Goal: Task Accomplishment & Management: Use online tool/utility

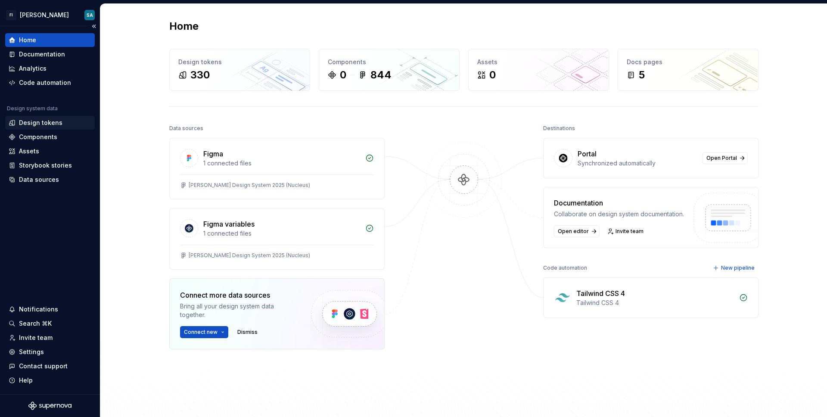
click at [46, 122] on div "Design tokens" at bounding box center [40, 122] width 43 height 9
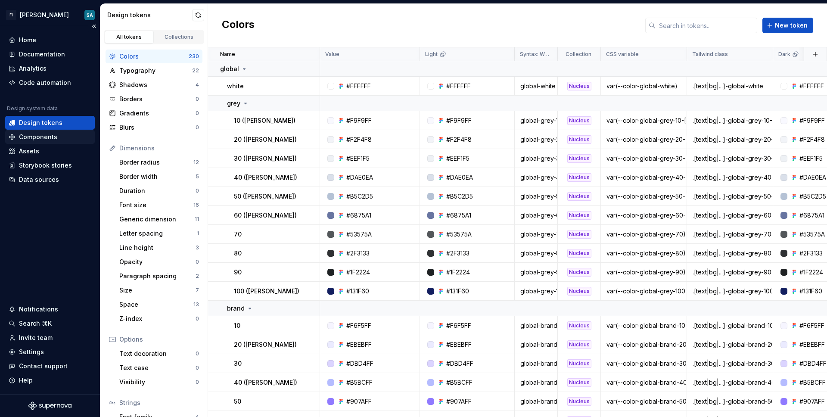
click at [45, 135] on div "Components" at bounding box center [38, 137] width 38 height 9
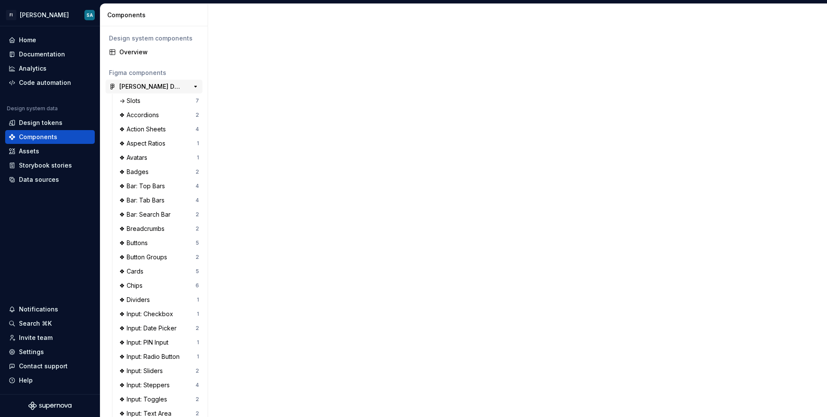
click at [155, 90] on div "Stan Design System 2025 (Nucleus)" at bounding box center [151, 86] width 64 height 9
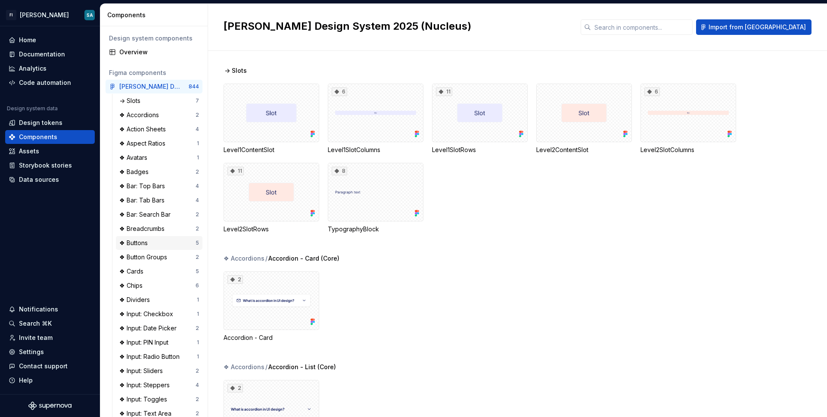
click at [155, 239] on div "❖ Buttons" at bounding box center [157, 243] width 76 height 9
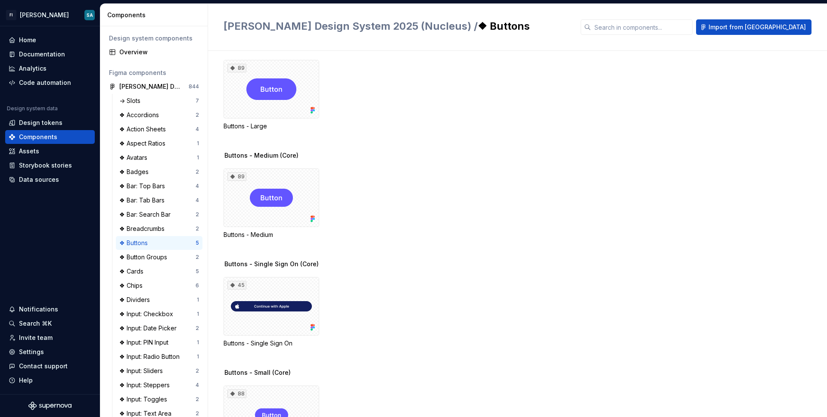
scroll to position [177, 0]
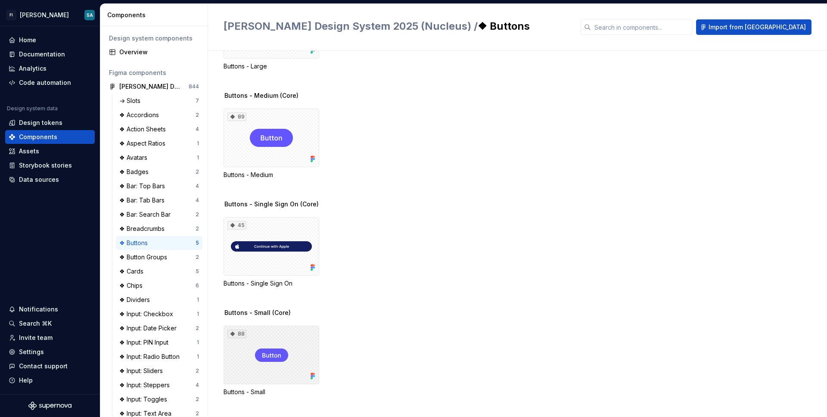
click at [284, 354] on div "88" at bounding box center [271, 354] width 96 height 59
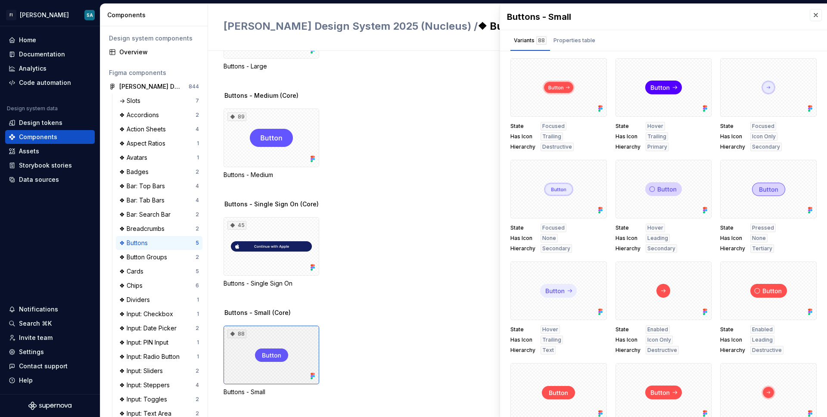
click at [284, 354] on div "88" at bounding box center [271, 354] width 96 height 59
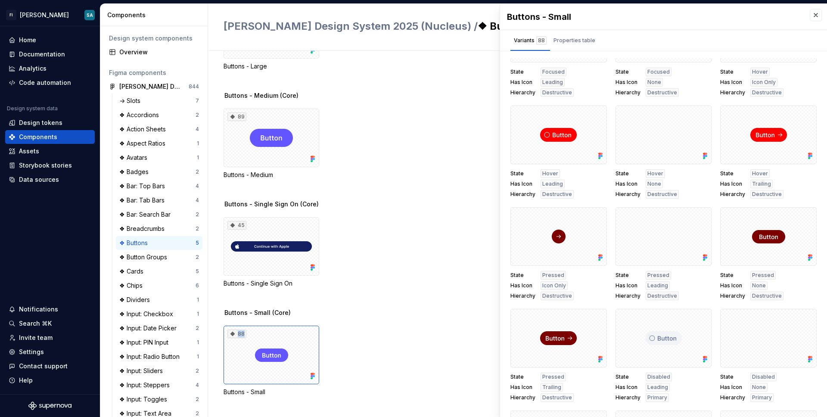
scroll to position [465, 0]
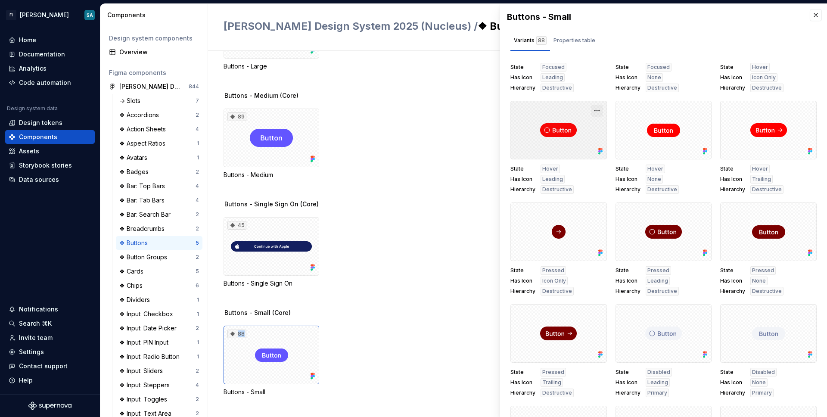
click at [595, 110] on button "button" at bounding box center [597, 111] width 12 height 12
click at [563, 158] on div at bounding box center [558, 130] width 96 height 59
click at [550, 167] on span "Hover" at bounding box center [550, 168] width 16 height 7
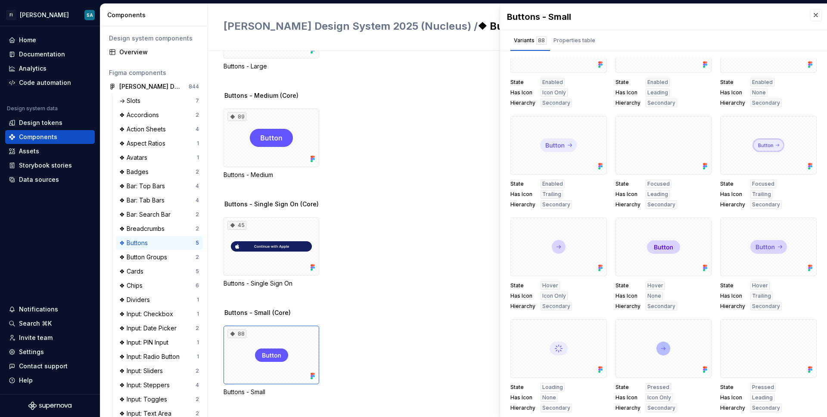
scroll to position [1468, 0]
click at [20, 120] on div "Design tokens" at bounding box center [40, 122] width 43 height 9
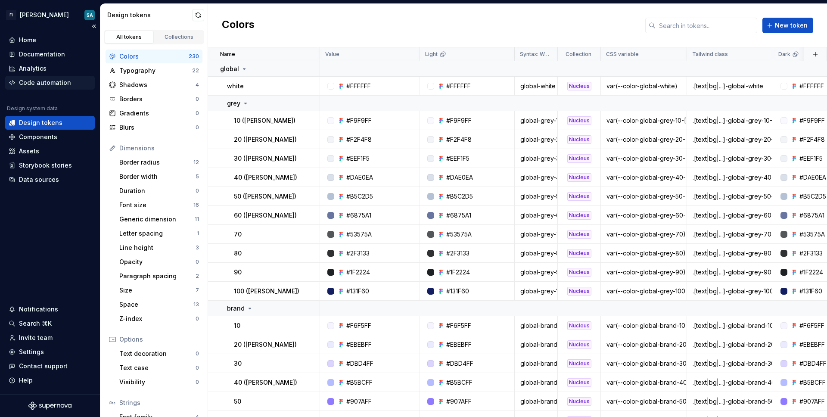
click at [35, 84] on div "Code automation" at bounding box center [45, 82] width 52 height 9
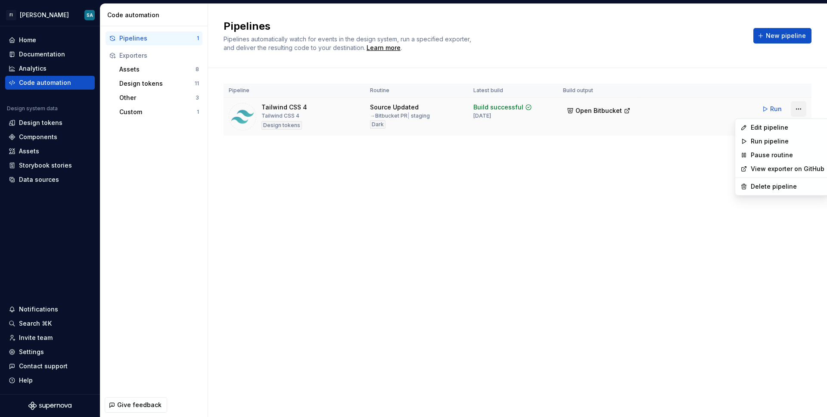
click at [689, 111] on html "FI Stan SA Home Documentation Analytics Code automation Design system data Desi…" at bounding box center [413, 208] width 827 height 417
click at [689, 125] on div "Edit pipeline" at bounding box center [787, 127] width 74 height 9
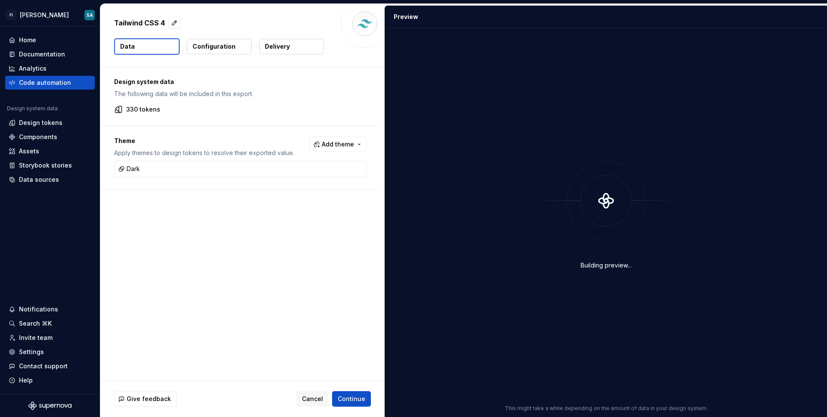
click at [371, 397] on div "Give feedback Cancel Continue" at bounding box center [242, 399] width 284 height 36
click at [367, 397] on button "Continue" at bounding box center [351, 398] width 39 height 15
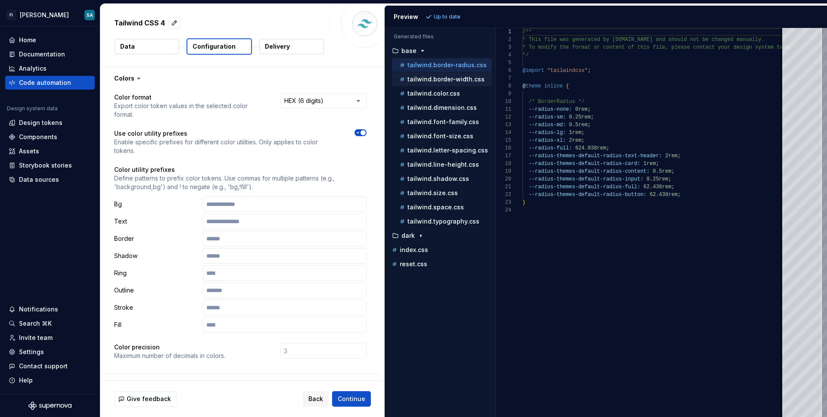
click at [449, 81] on p "tailwind.border-width.css" at bounding box center [445, 79] width 77 height 7
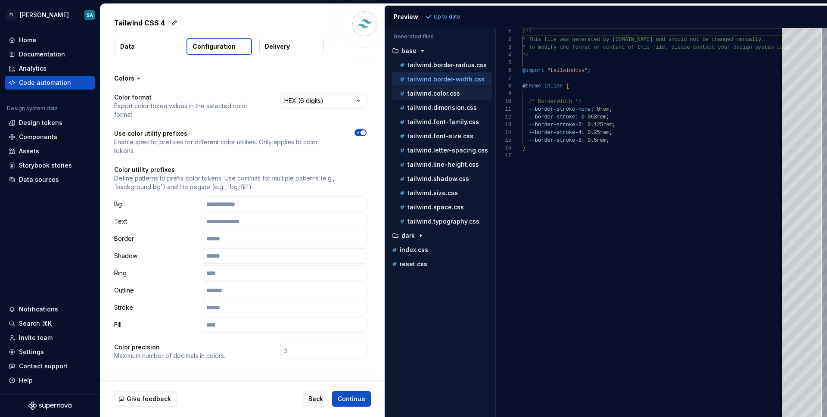
click at [449, 92] on p "tailwind.color.css" at bounding box center [433, 93] width 53 height 7
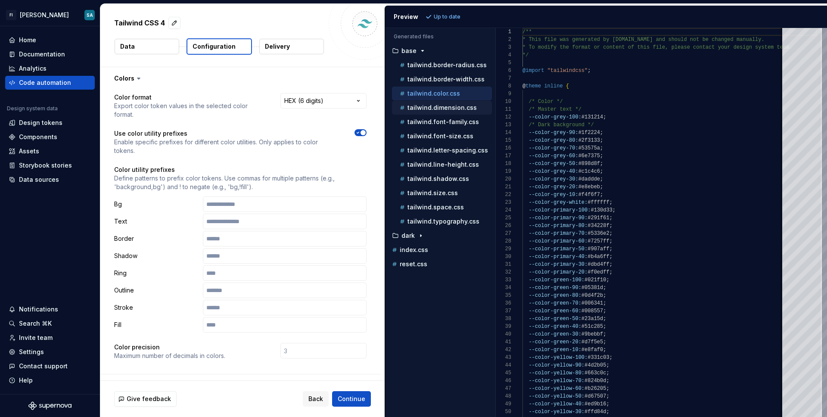
click at [449, 101] on div "tailwind.dimension.css" at bounding box center [442, 108] width 100 height 14
click at [449, 105] on p "tailwind.dimension.css" at bounding box center [441, 107] width 69 height 7
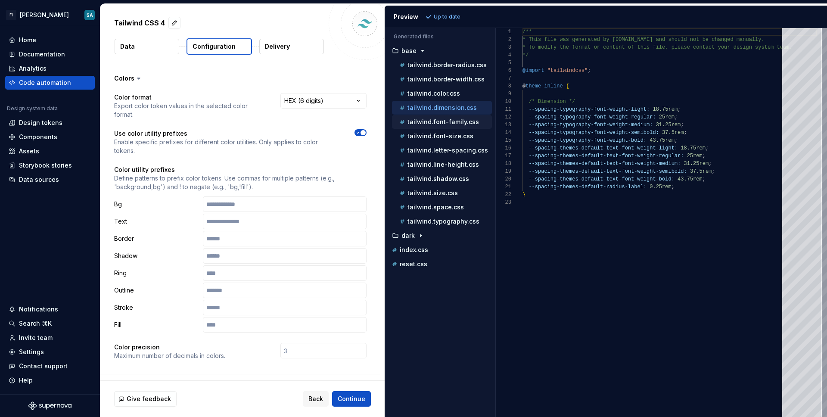
click at [448, 117] on button "tailwind.font-family.css" at bounding box center [442, 121] width 100 height 9
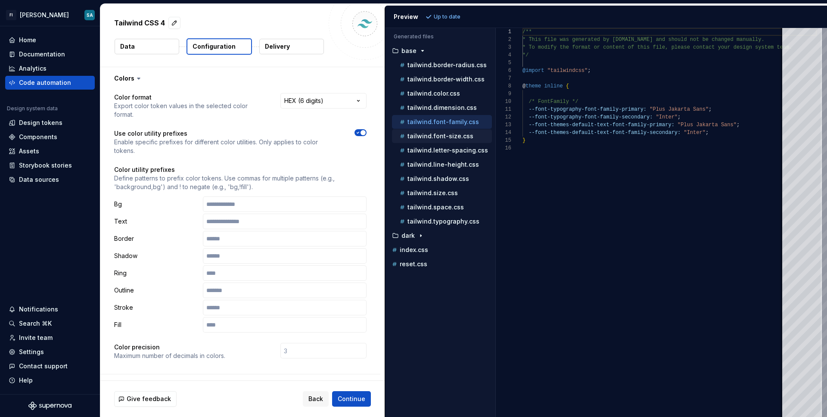
click at [448, 133] on p "tailwind.font-size.css" at bounding box center [440, 136] width 66 height 7
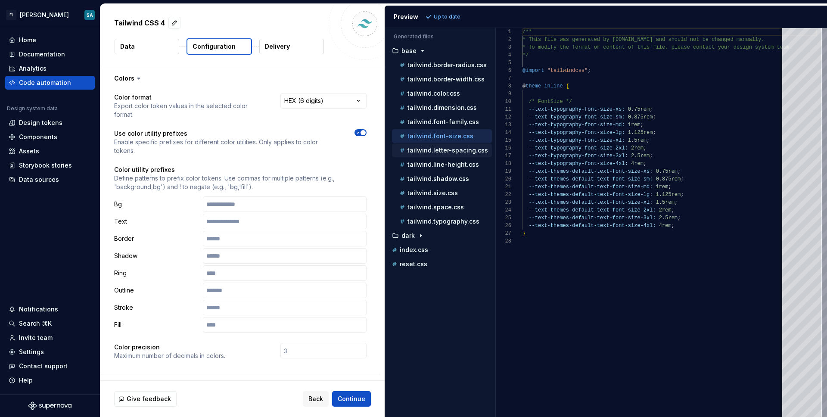
click at [449, 144] on div "tailwind.letter-spacing.css" at bounding box center [442, 150] width 100 height 14
click at [449, 152] on p "tailwind.letter-spacing.css" at bounding box center [447, 150] width 81 height 7
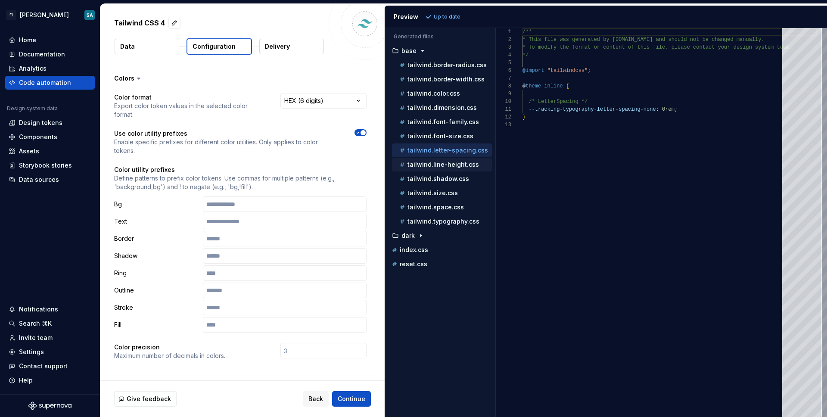
click at [449, 164] on p "tailwind.line-height.css" at bounding box center [442, 164] width 71 height 7
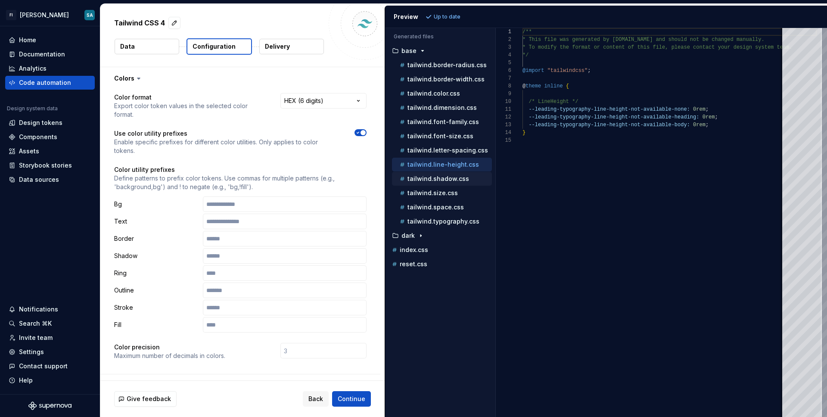
click at [446, 175] on p "tailwind.shadow.css" at bounding box center [438, 178] width 62 height 7
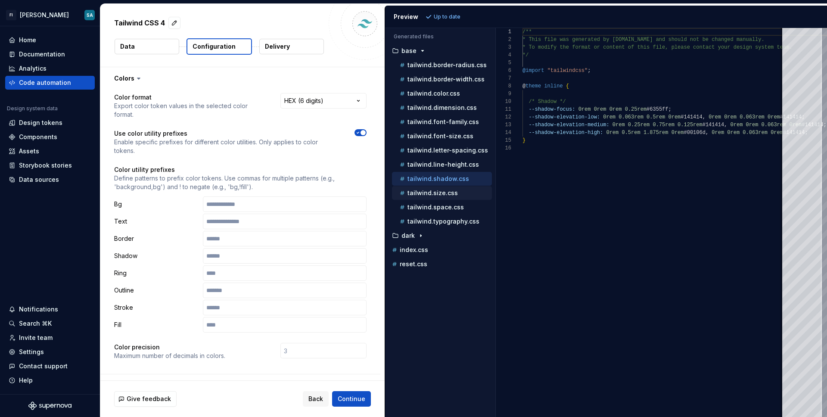
click at [442, 195] on p "tailwind.size.css" at bounding box center [432, 192] width 50 height 7
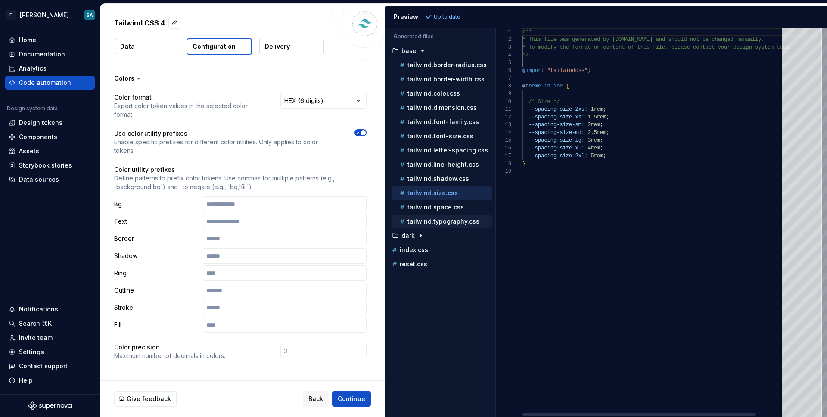
click at [441, 216] on div "tailwind.typography.css" at bounding box center [442, 221] width 100 height 14
click at [441, 208] on p "tailwind.space.css" at bounding box center [435, 207] width 56 height 7
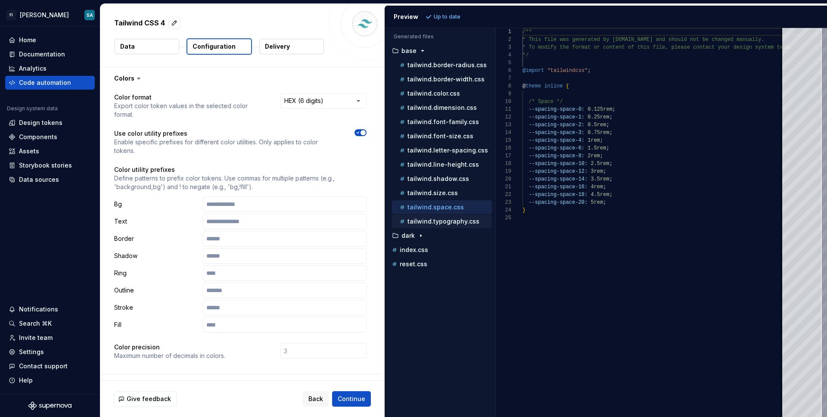
click at [442, 221] on p "tailwind.typography.css" at bounding box center [443, 221] width 72 height 7
type textarea "**********"
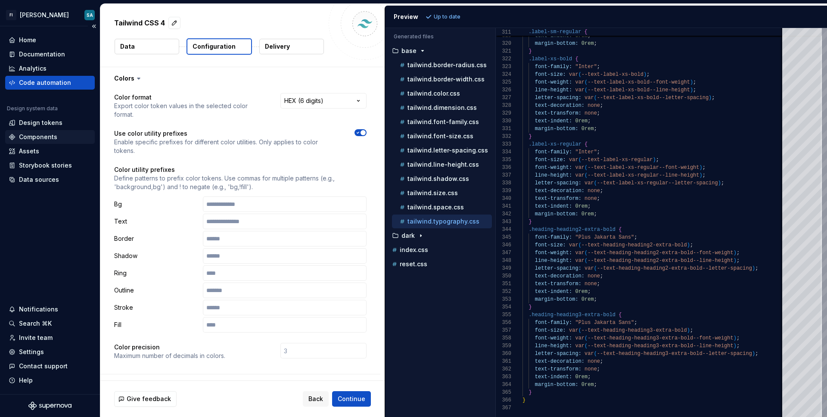
click at [52, 140] on div "Components" at bounding box center [38, 137] width 38 height 9
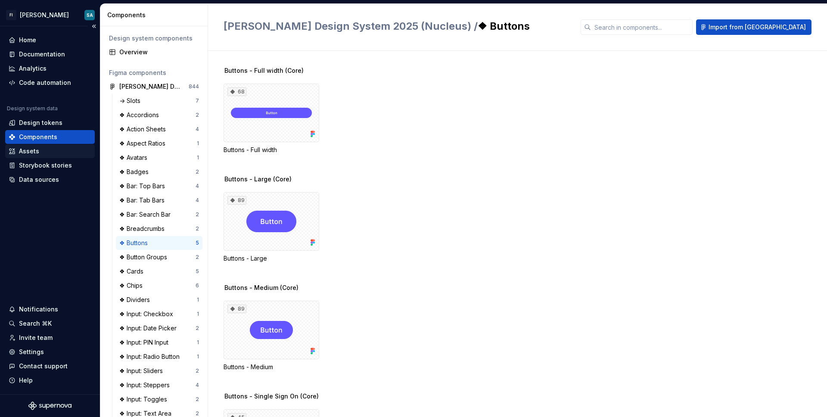
click at [48, 150] on div "Assets" at bounding box center [50, 151] width 83 height 9
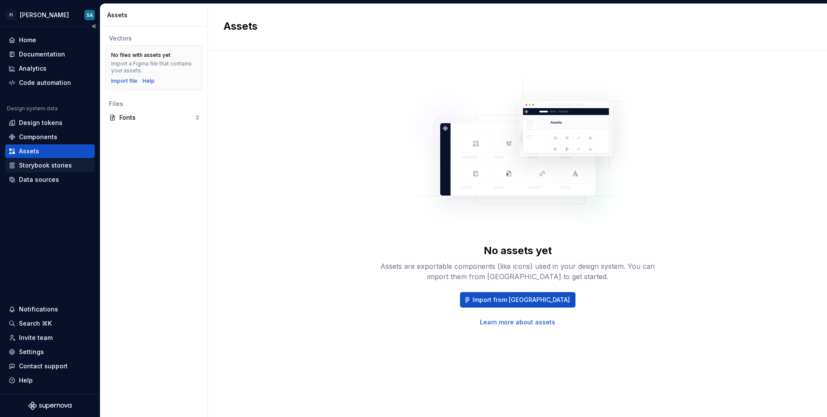
click at [46, 164] on div "Storybook stories" at bounding box center [45, 165] width 53 height 9
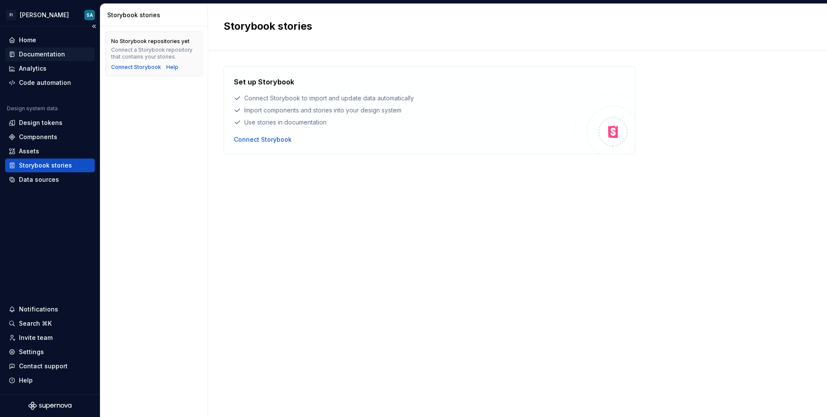
click at [49, 56] on div "Documentation" at bounding box center [42, 54] width 46 height 9
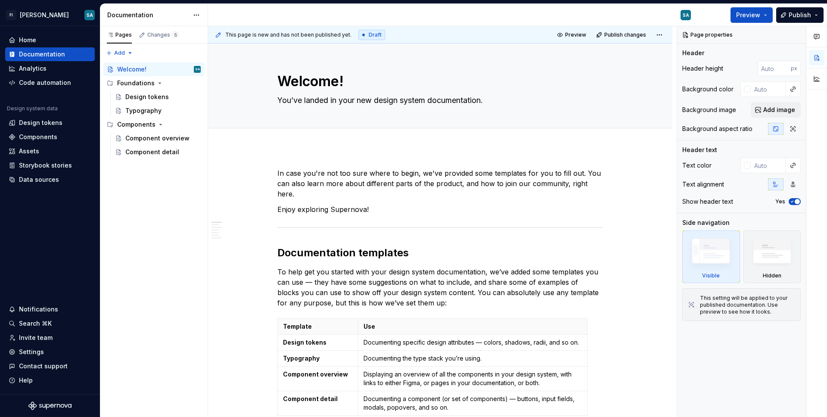
type textarea "*"
